Goal: Find specific page/section: Find specific page/section

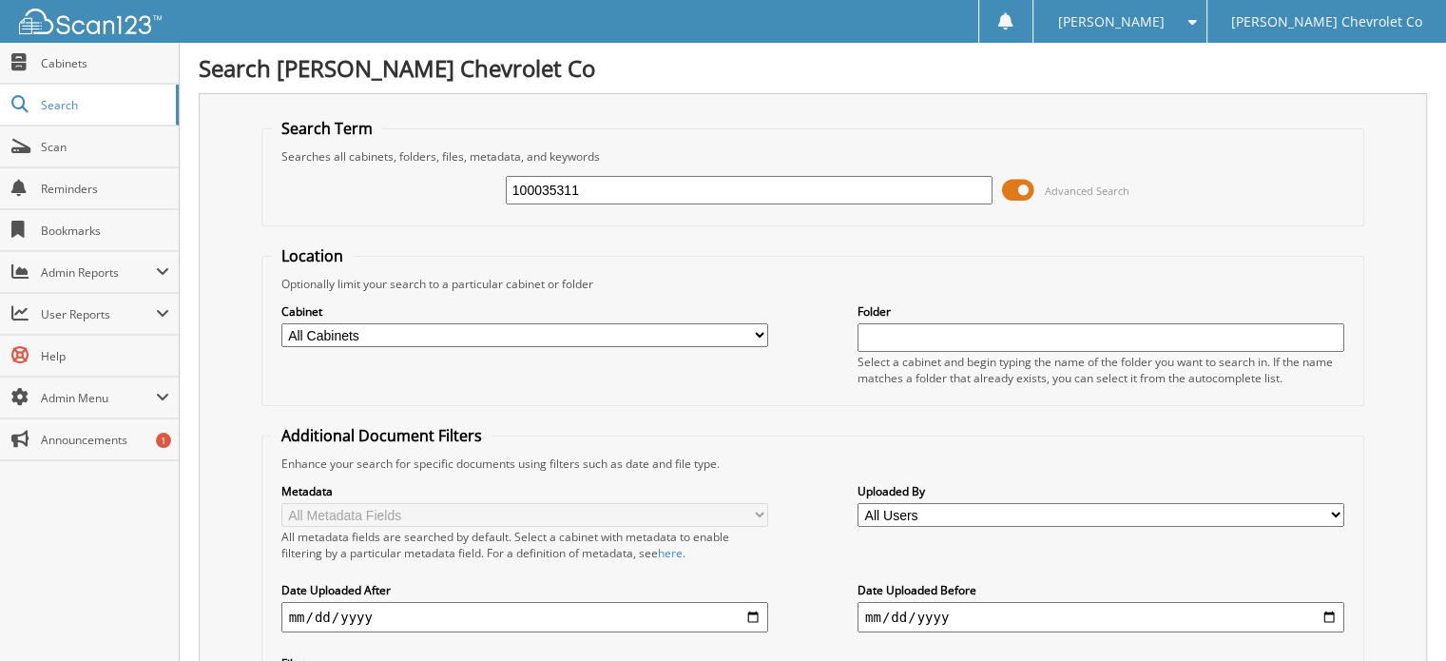
type input "100035311"
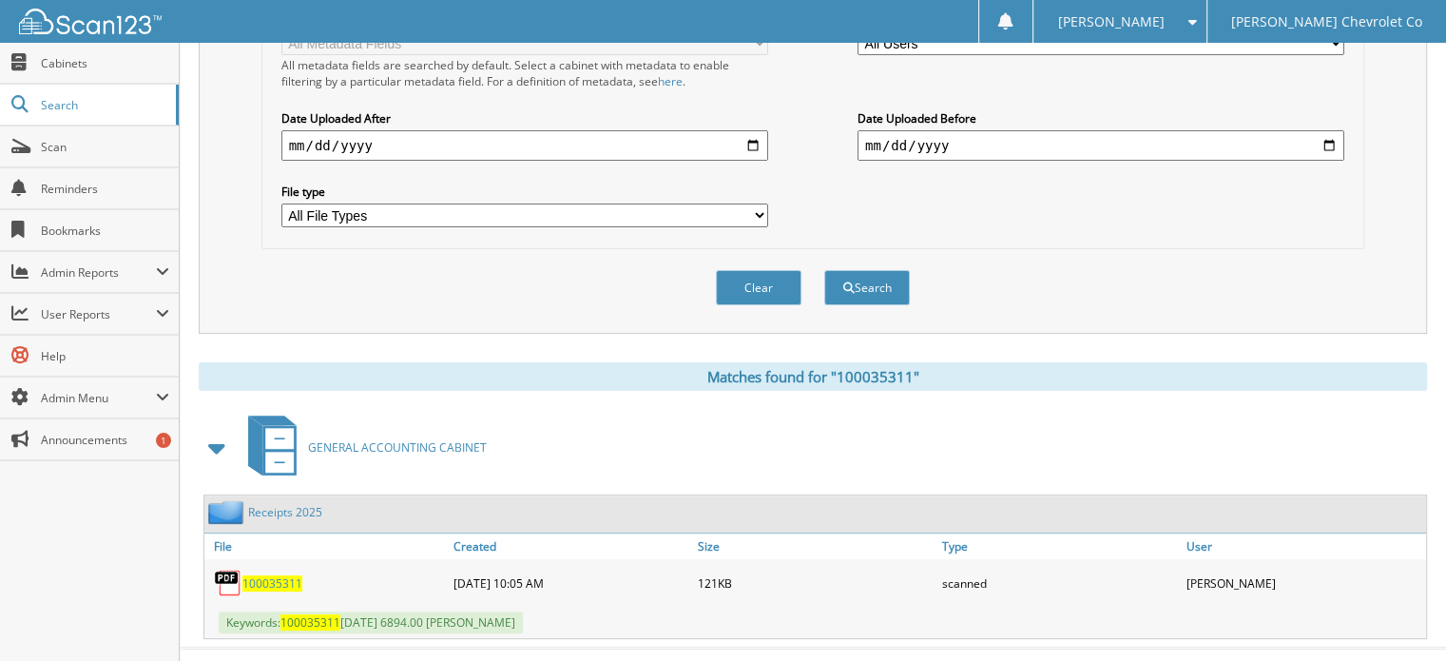
scroll to position [486, 0]
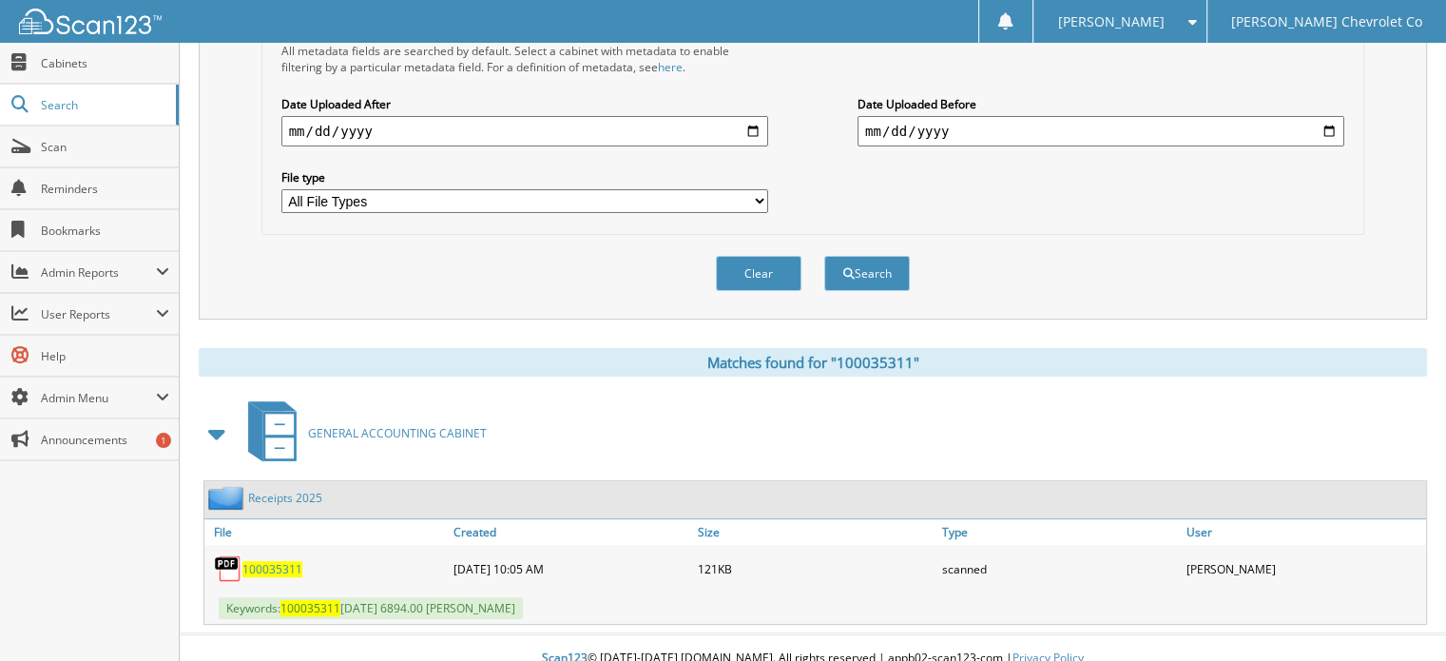
click at [264, 561] on span "100035311" at bounding box center [272, 569] width 60 height 16
